Goal: Task Accomplishment & Management: Manage account settings

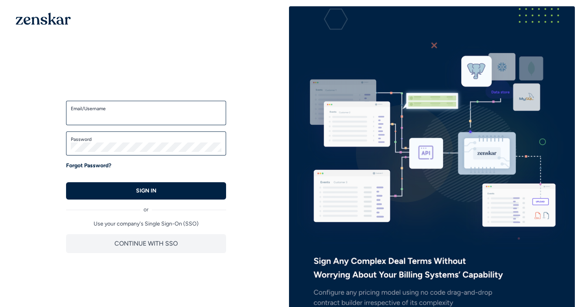
type input "**********"
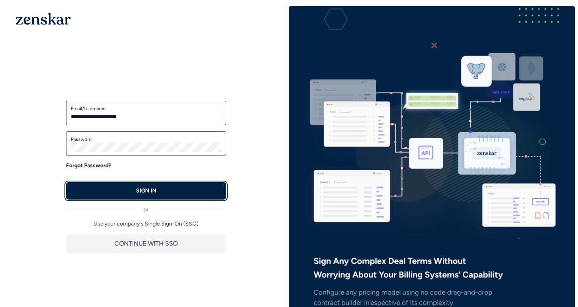
click at [150, 191] on p "SIGN IN" at bounding box center [146, 191] width 20 height 8
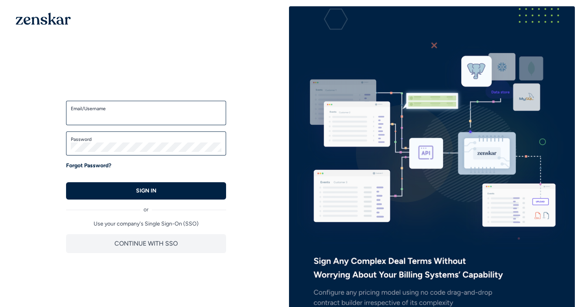
type input "**********"
click at [66, 182] on button "SIGN IN" at bounding box center [146, 190] width 160 height 17
